Goal: Task Accomplishment & Management: Use online tool/utility

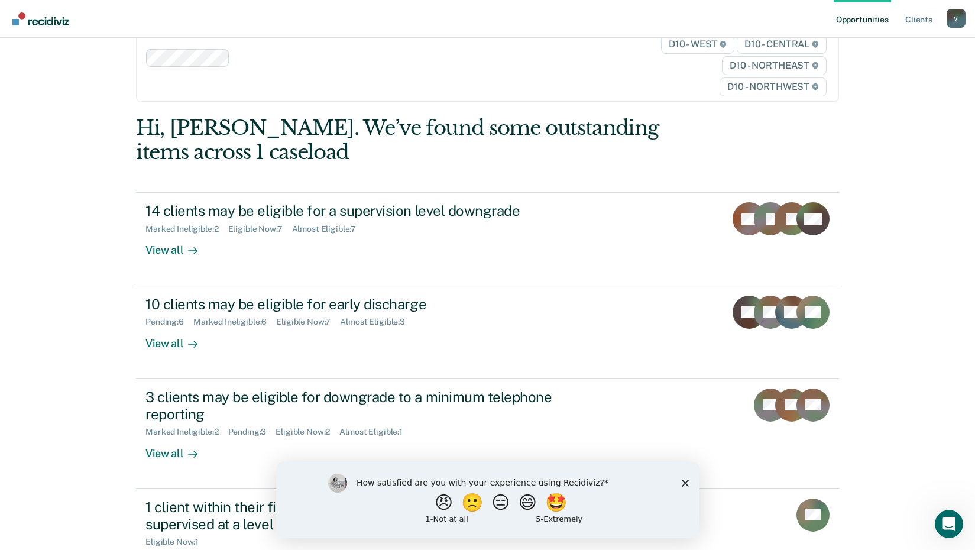
scroll to position [91, 0]
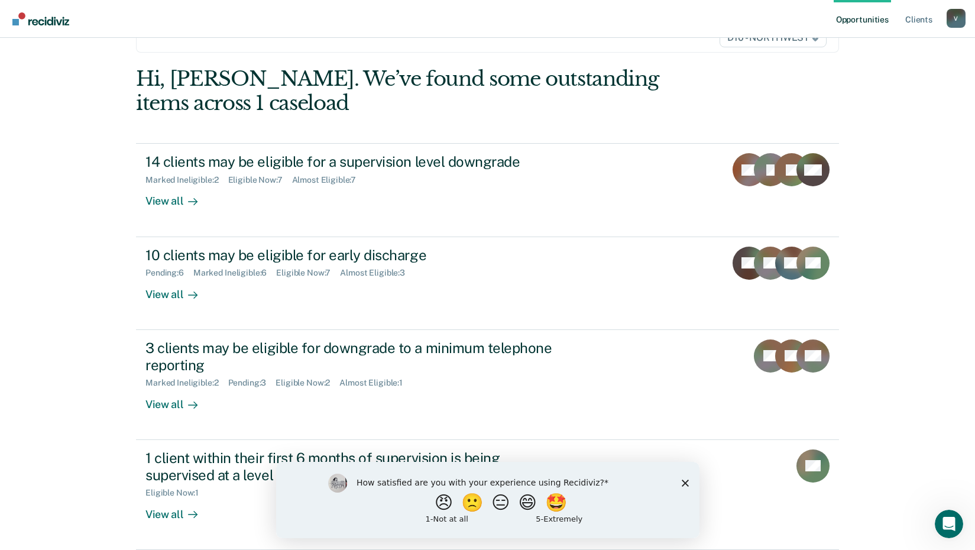
click at [679, 483] on div "How satisfied are you with your experience using Recidiviz? 😠 🙁 😑 😄 🤩 1 - Not a…" at bounding box center [487, 499] width 423 height 76
click at [692, 481] on div "How satisfied are you with your experience using Recidiviz? 😠 🙁 😑 😄 🤩 1 - Not a…" at bounding box center [487, 499] width 423 height 76
click at [685, 481] on icon "Close survey" at bounding box center [684, 482] width 7 height 7
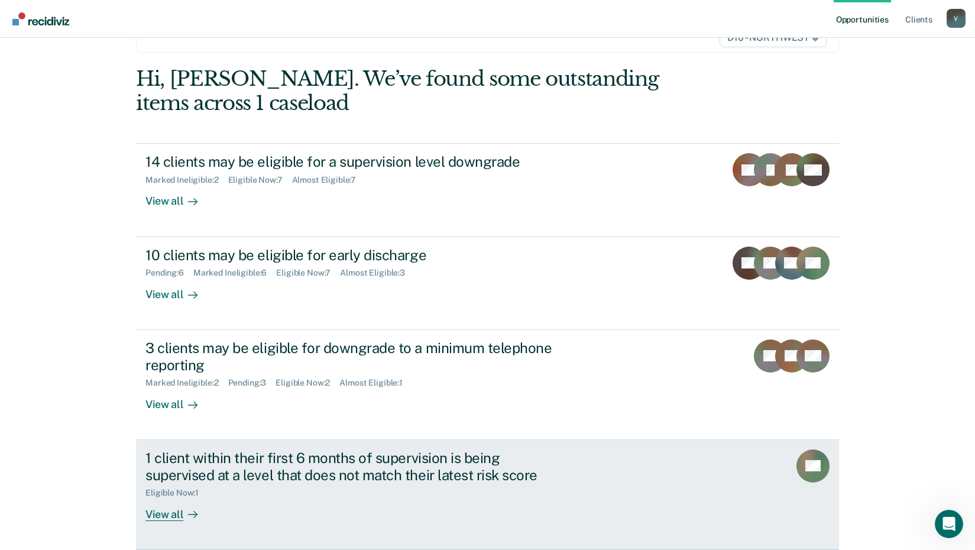
click at [176, 514] on div "View all" at bounding box center [178, 509] width 66 height 23
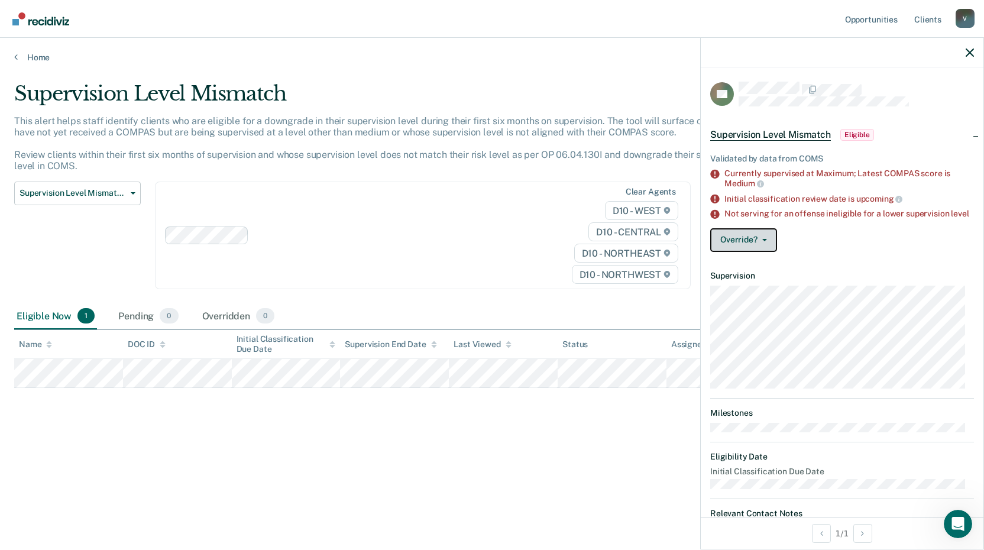
click at [749, 252] on button "Override?" at bounding box center [743, 240] width 67 height 24
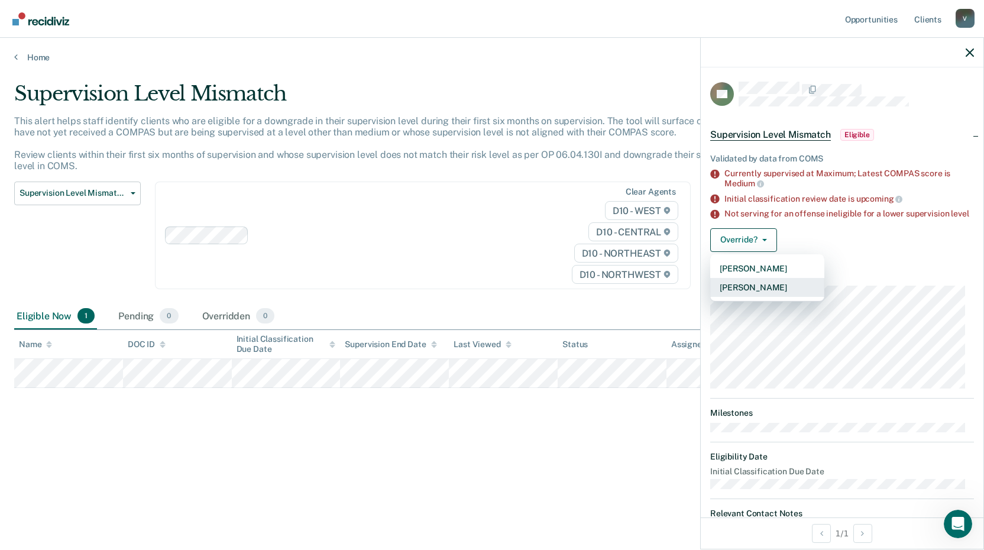
click at [763, 296] on button "[PERSON_NAME]" at bounding box center [767, 287] width 114 height 19
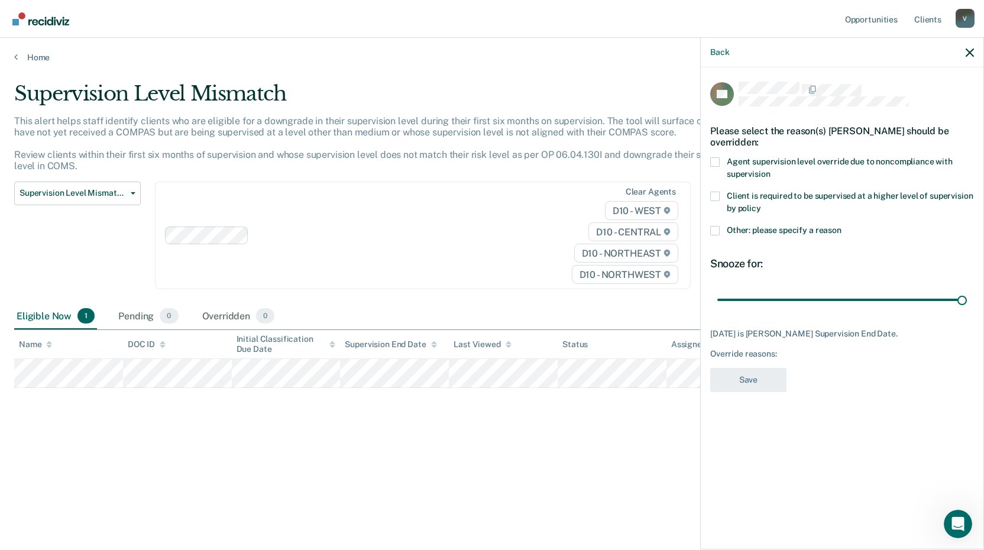
click at [720, 161] on label "Agent supervision level override due to noncompliance with supervision" at bounding box center [842, 169] width 264 height 25
click at [770, 170] on input "Agent supervision level override due to noncompliance with supervision" at bounding box center [770, 170] width 0 height 0
click at [764, 378] on button "Save" at bounding box center [748, 380] width 76 height 24
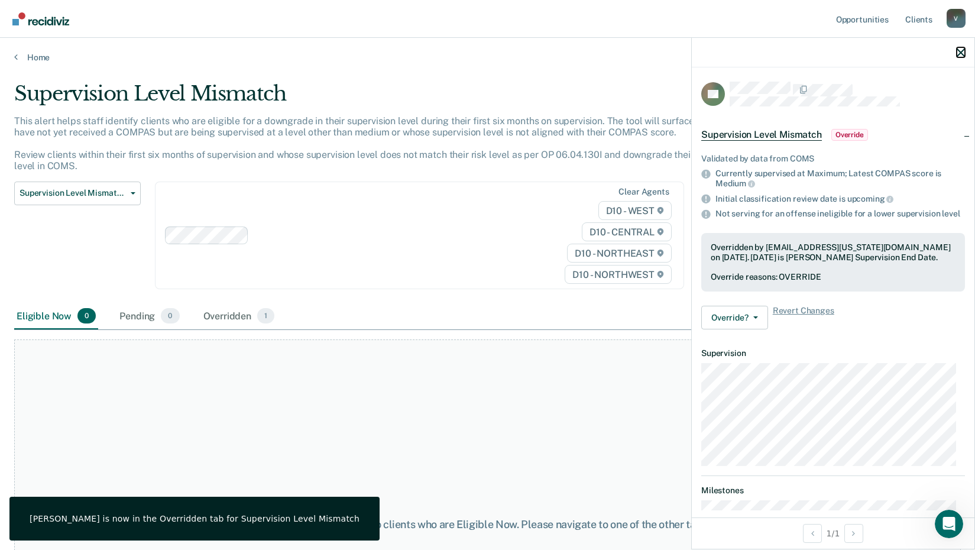
click at [958, 54] on icon "button" at bounding box center [961, 52] width 8 height 8
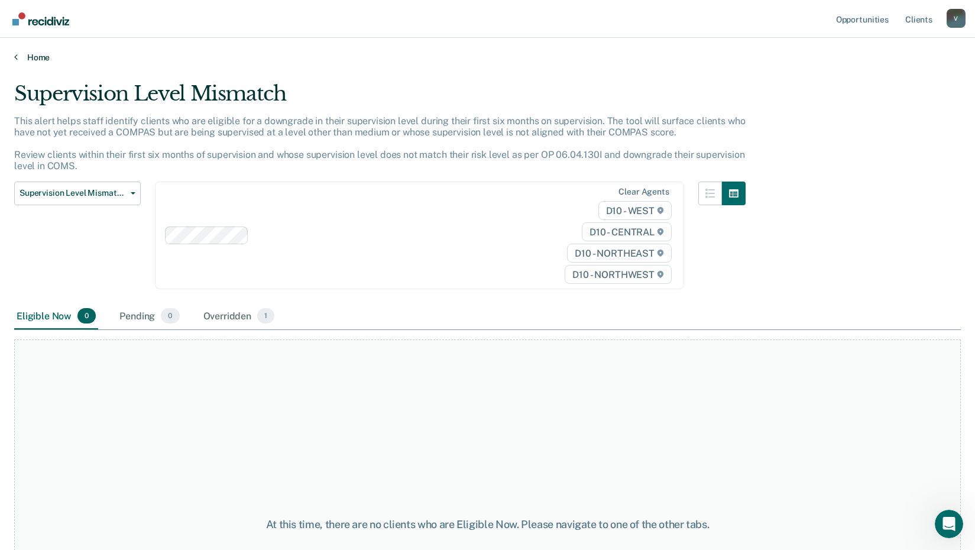
click at [34, 53] on link "Home" at bounding box center [487, 57] width 947 height 11
